Goal: Task Accomplishment & Management: Manage account settings

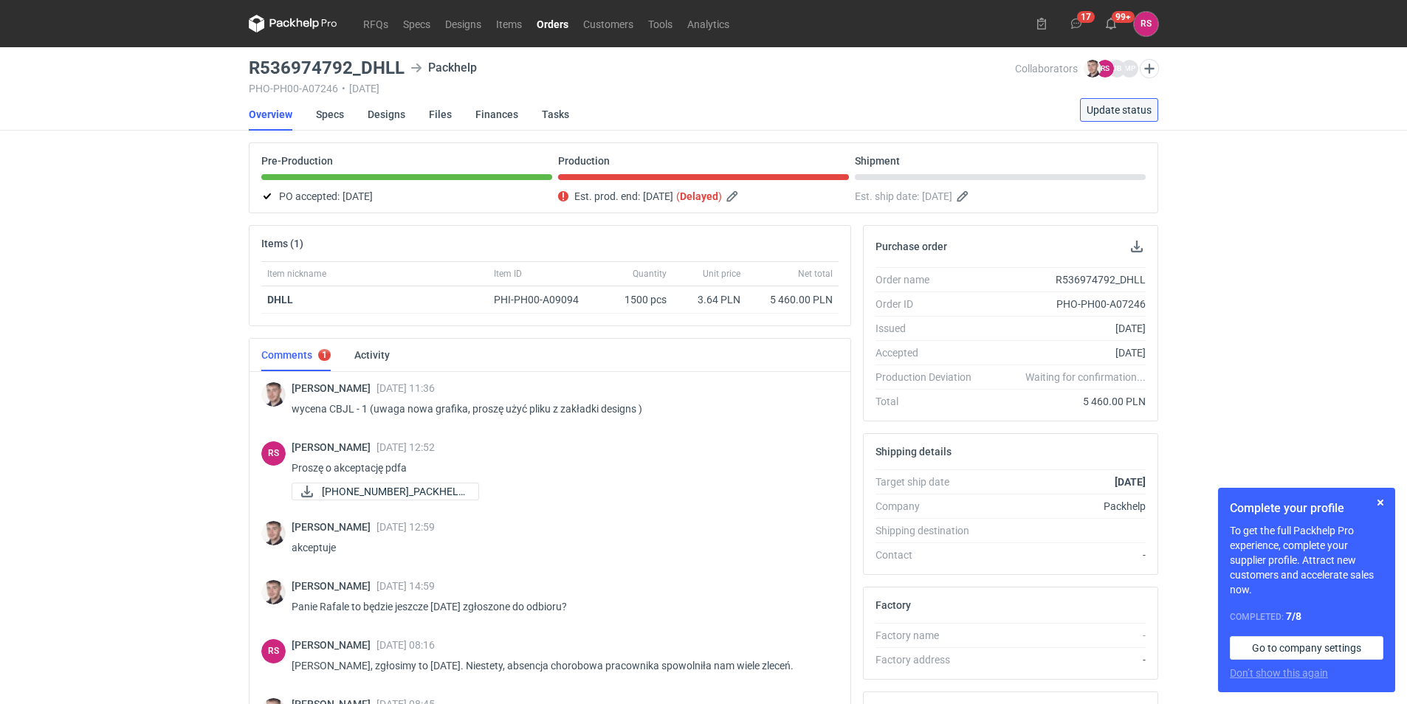
click at [1125, 105] on span "Update status" at bounding box center [1119, 110] width 65 height 10
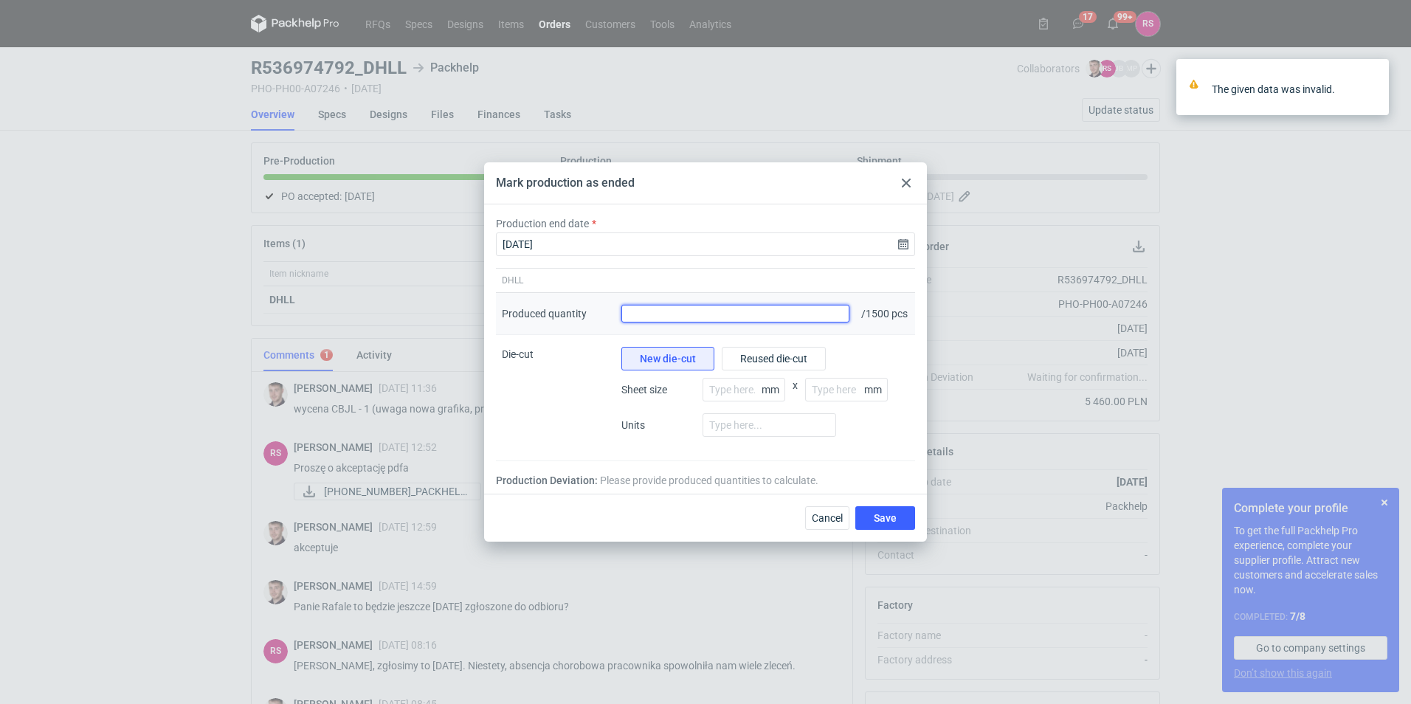
click at [777, 318] on input "Produced quantity" at bounding box center [736, 314] width 228 height 18
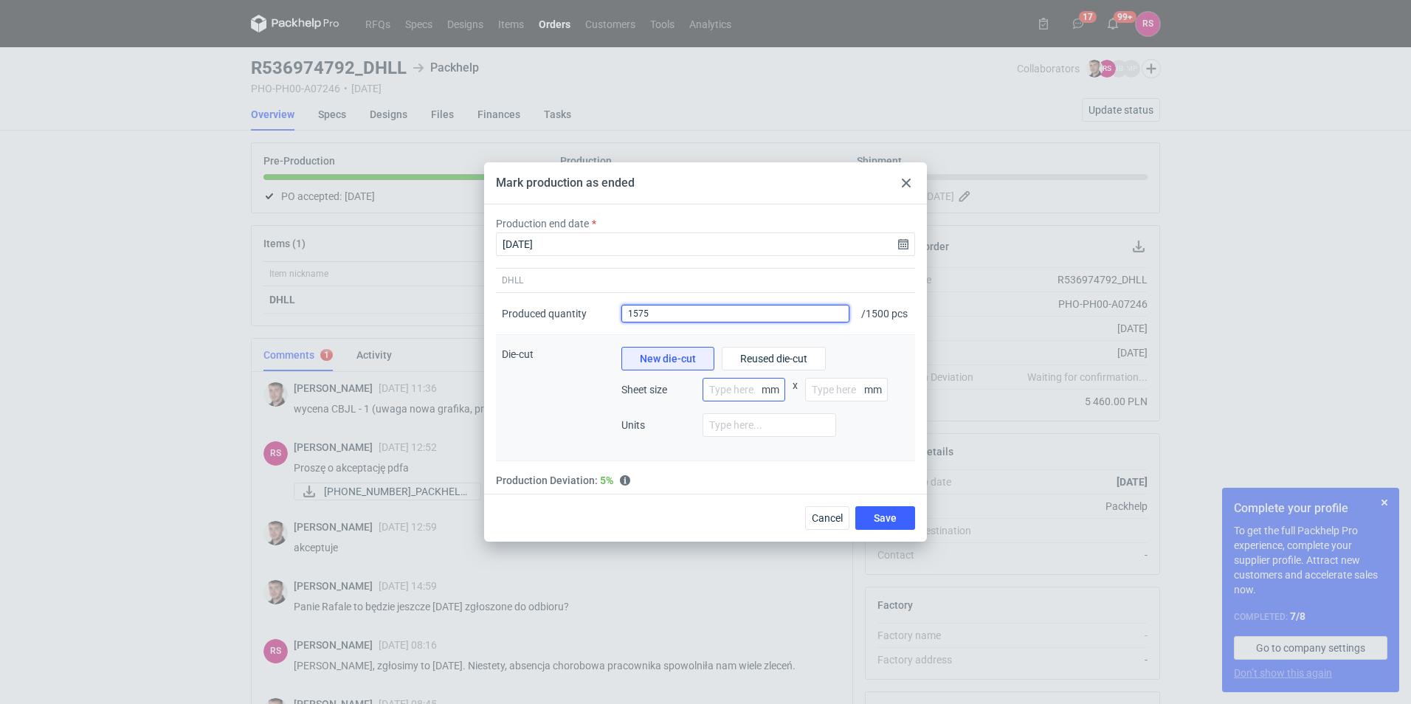
type input "1575"
click at [744, 394] on input "number" at bounding box center [744, 390] width 83 height 24
type input "900"
click at [849, 402] on input "number" at bounding box center [846, 390] width 83 height 24
type input "1200"
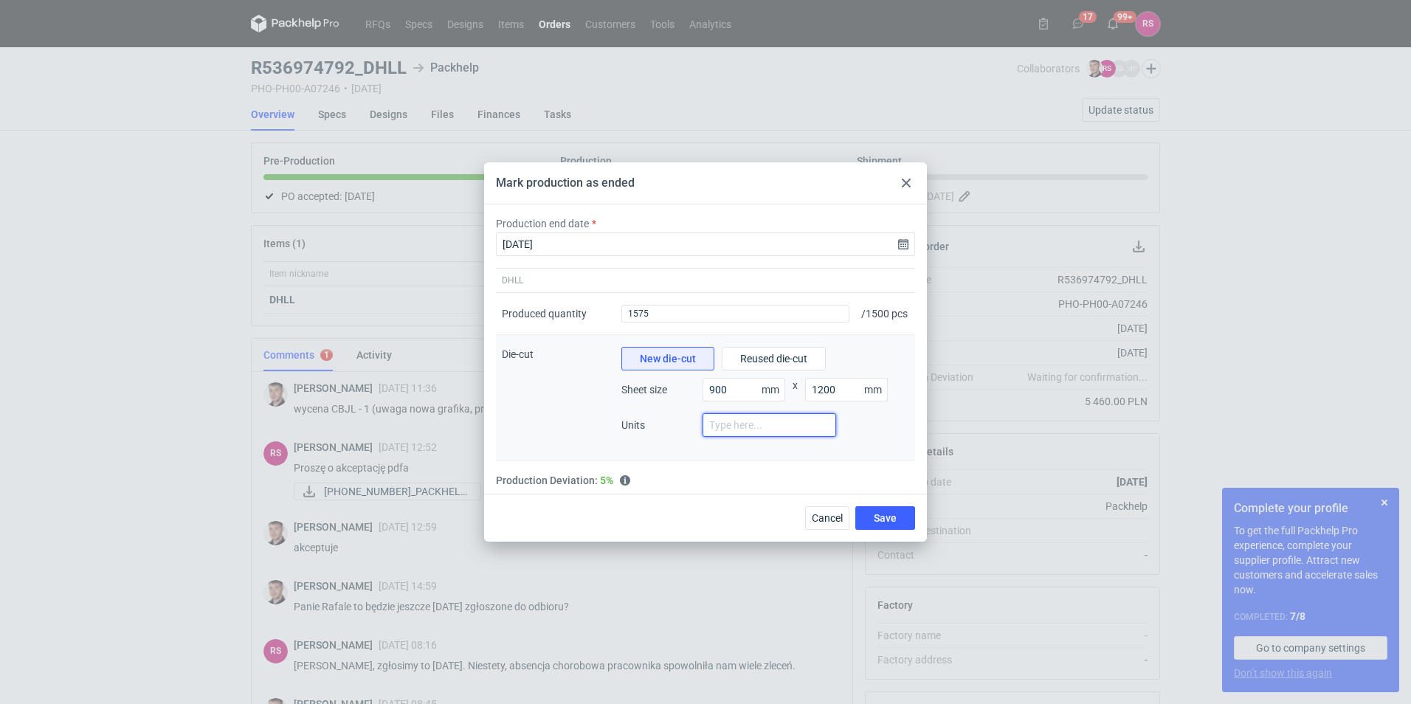
click at [758, 430] on input "number" at bounding box center [770, 425] width 134 height 24
type input "1700"
click at [899, 527] on button "Save" at bounding box center [886, 518] width 60 height 24
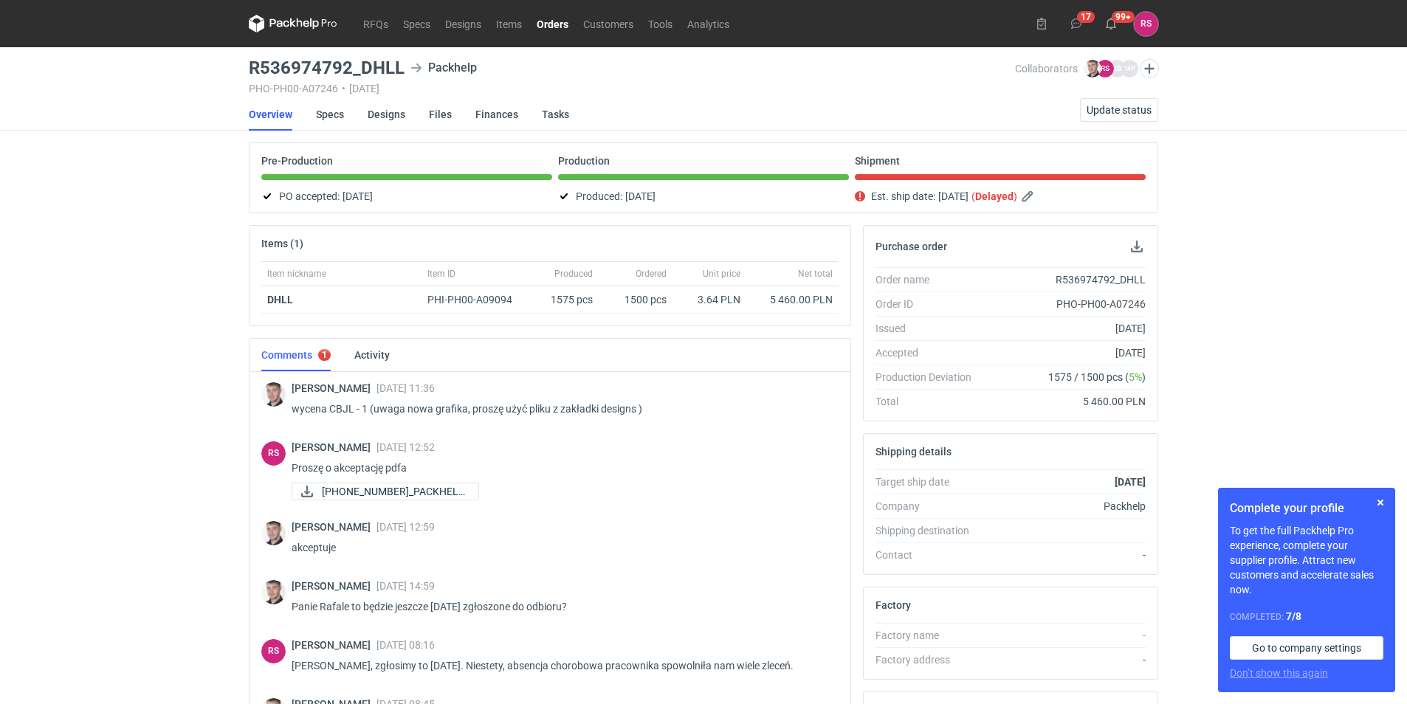
click at [610, 170] on div "Production" at bounding box center [703, 167] width 291 height 25
